Goal: Use online tool/utility: Utilize a website feature to perform a specific function

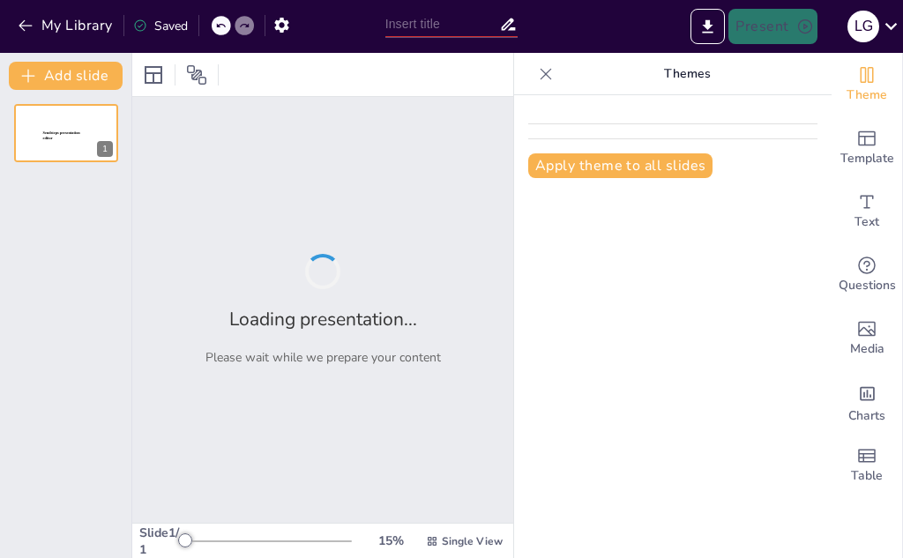
type input "Impacto de la Estimulación Temprana en Habilidades Cognitivas y Emocionales"
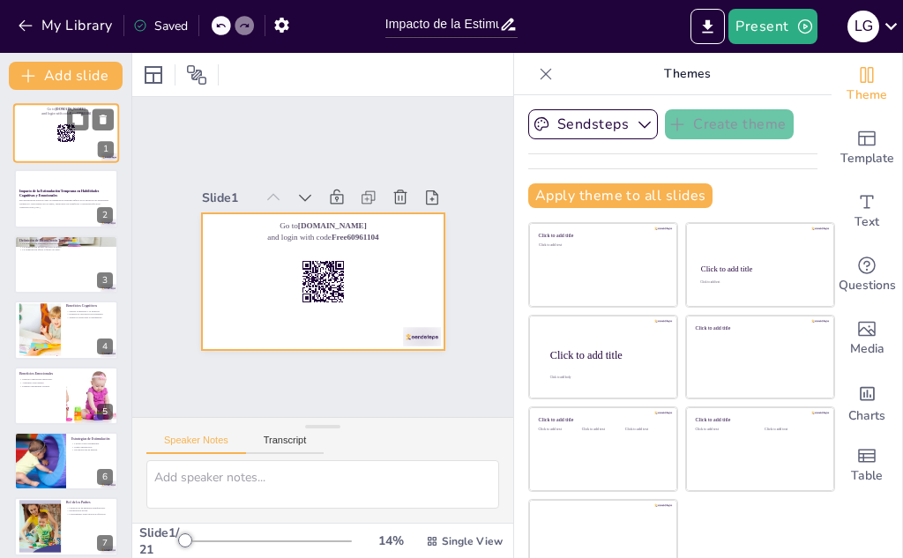
click at [56, 123] on div at bounding box center [66, 133] width 106 height 60
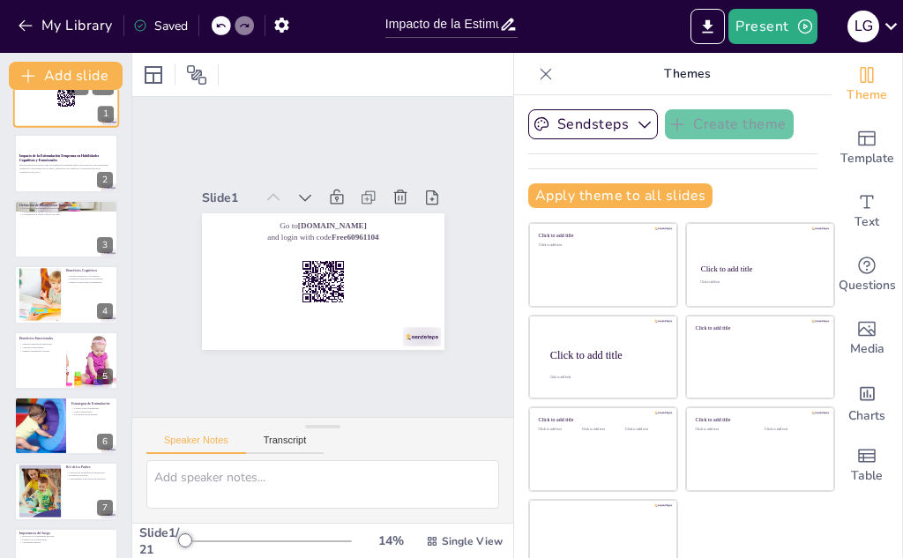
scroll to position [71, 0]
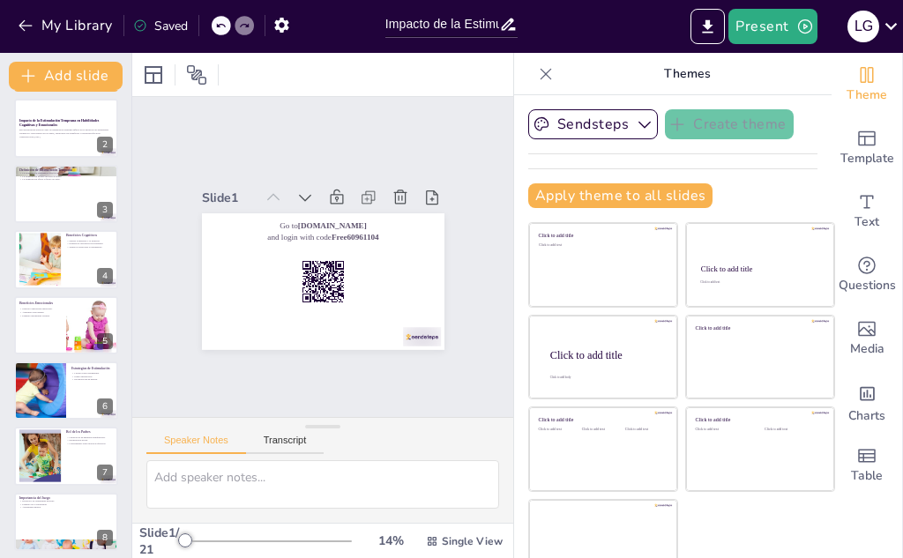
checkbox input "true"
click at [722, 34] on button "Export to PowerPoint" at bounding box center [707, 26] width 34 height 35
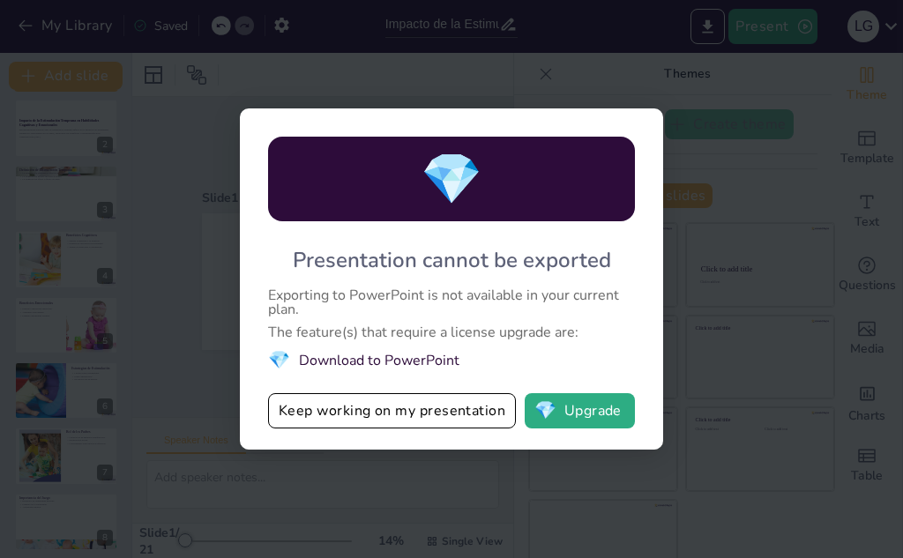
click at [430, 359] on li "💎 Download to PowerPoint" at bounding box center [451, 360] width 367 height 24
click at [547, 420] on span "💎" at bounding box center [545, 411] width 22 height 18
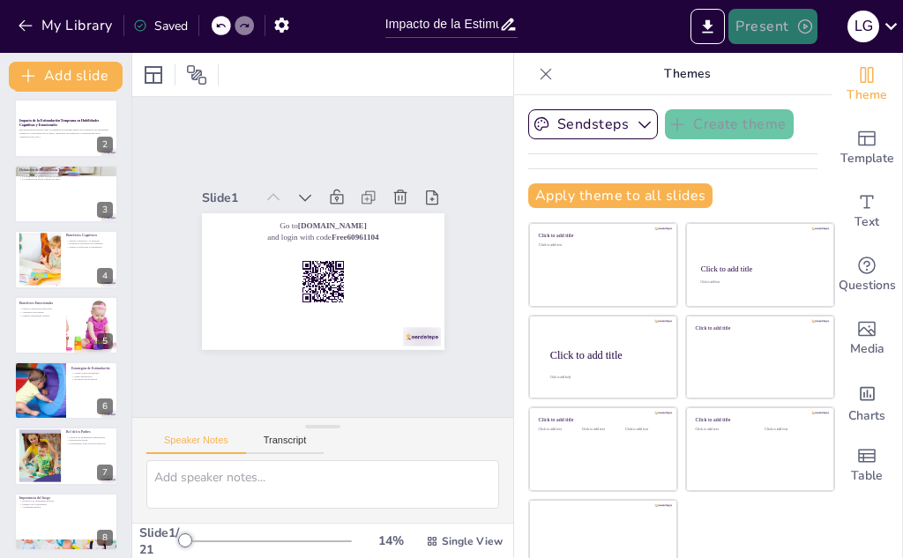
click at [780, 38] on button "Present" at bounding box center [772, 26] width 88 height 35
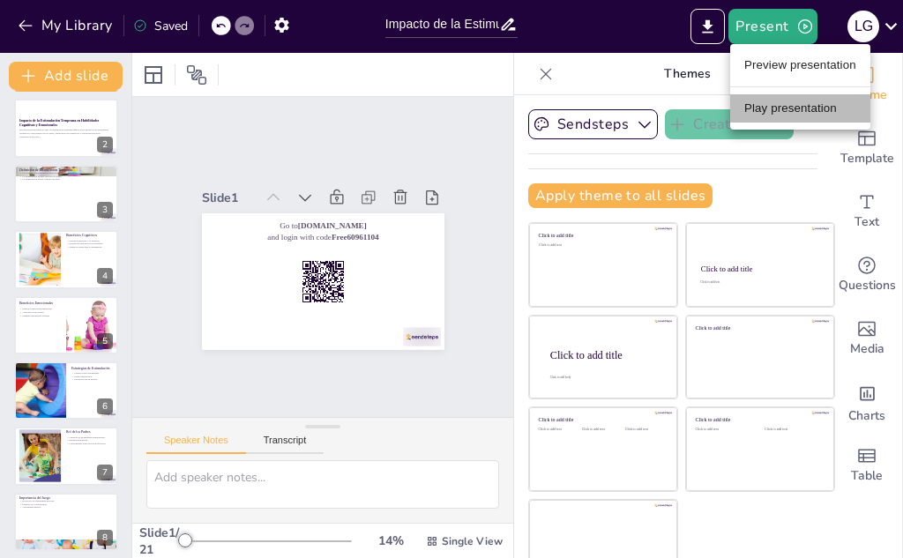
click at [759, 118] on li "Play presentation" at bounding box center [800, 108] width 140 height 28
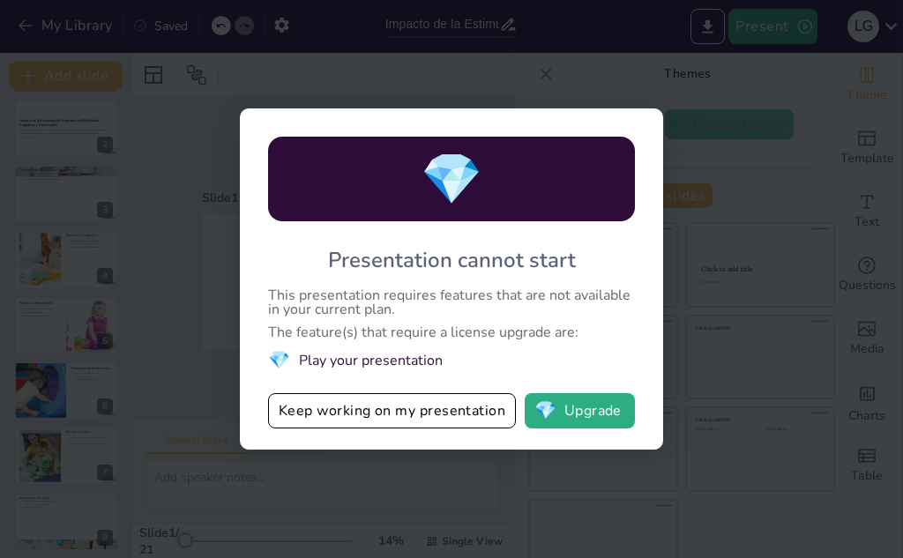
click at [700, 145] on div "💎 Presentation cannot start This presentation requires features that are not av…" at bounding box center [451, 279] width 903 height 558
click at [407, 415] on button "Keep working on my presentation" at bounding box center [392, 410] width 248 height 35
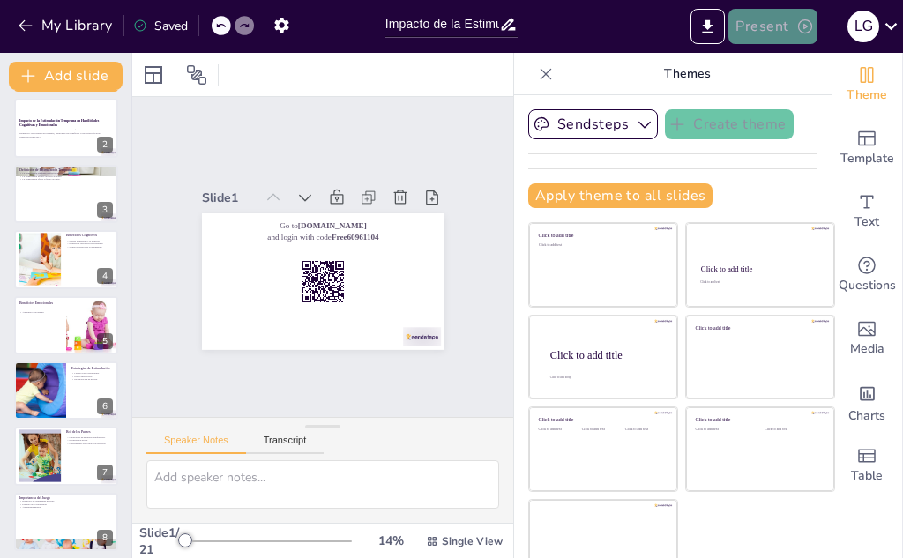
click at [787, 42] on button "Present" at bounding box center [772, 26] width 88 height 35
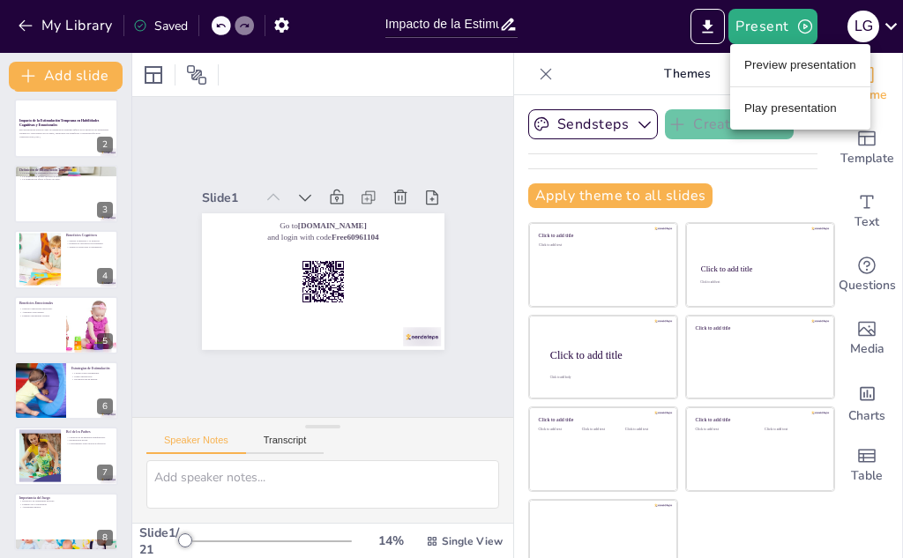
click at [774, 71] on li "Preview presentation" at bounding box center [800, 65] width 140 height 28
